Goal: Task Accomplishment & Management: Complete application form

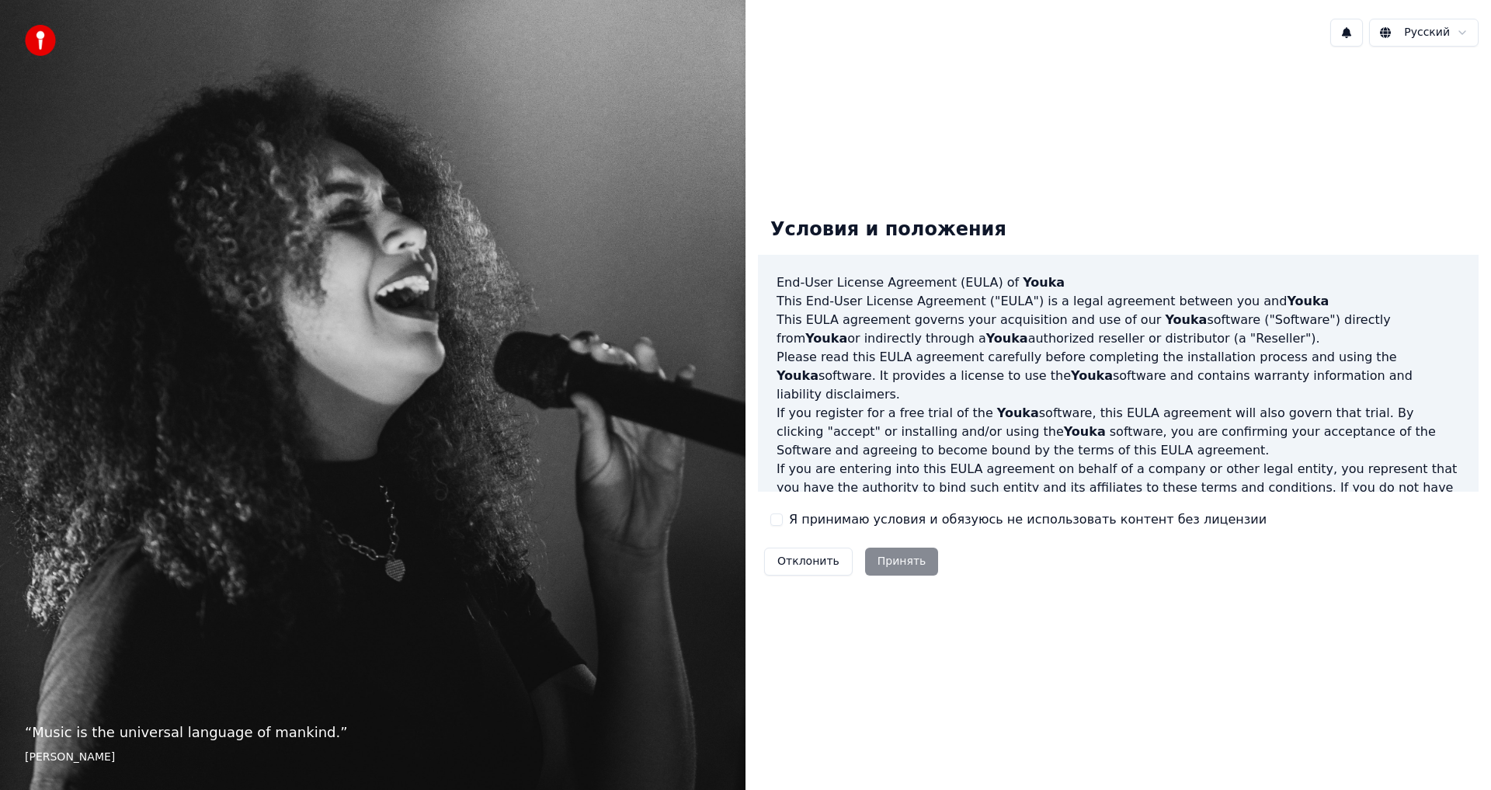
click at [772, 525] on button "Я принимаю условия и обязуюсь не использовать контент без лицензии" at bounding box center [777, 519] width 12 height 12
click at [876, 557] on button "Принять" at bounding box center [902, 562] width 74 height 28
